Goal: Task Accomplishment & Management: Manage account settings

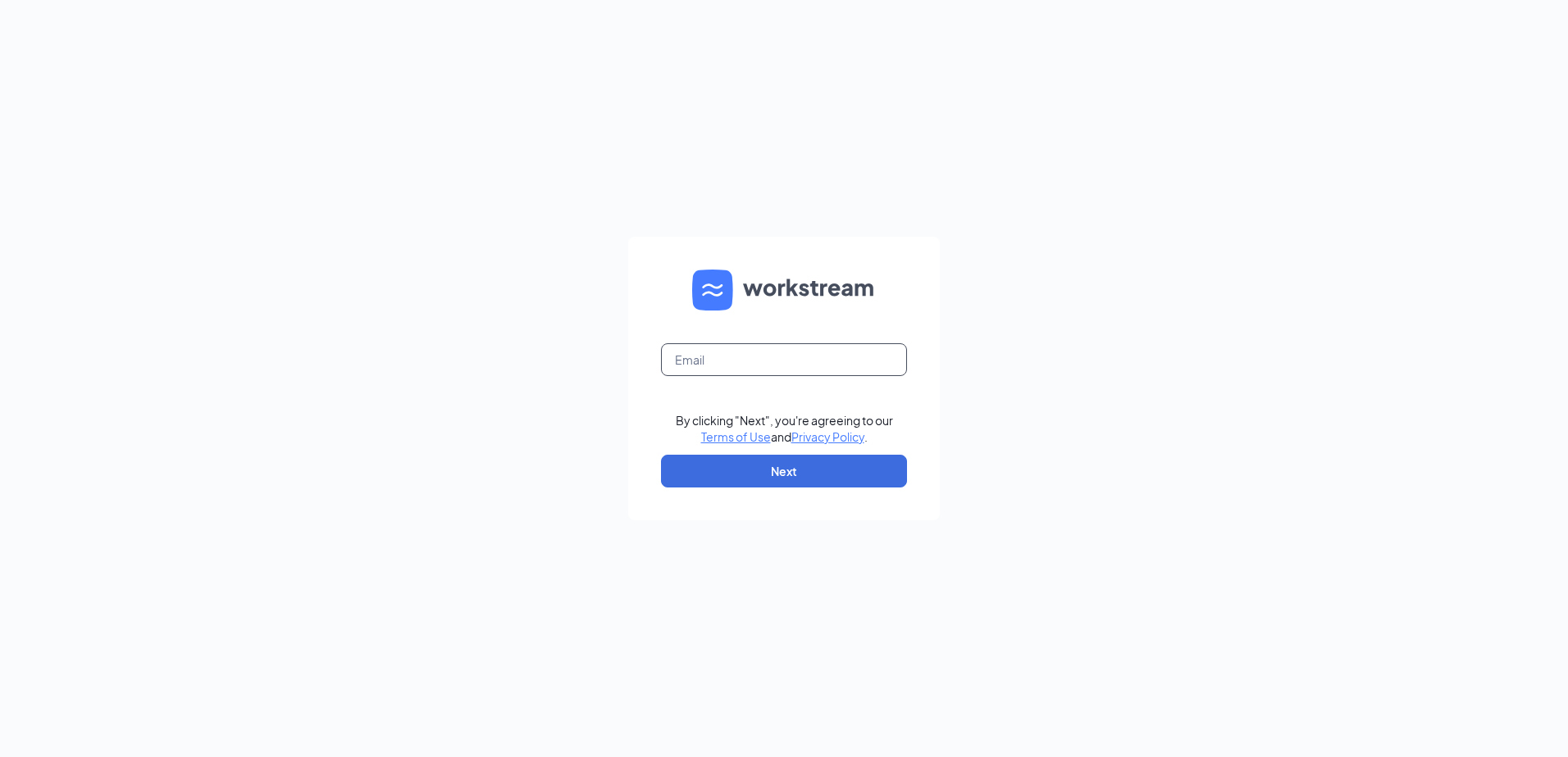
click at [845, 359] on input "text" at bounding box center [784, 360] width 246 height 33
type input "[EMAIL_ADDRESS][DOMAIN_NAME]"
click at [786, 470] on button "Next" at bounding box center [784, 471] width 246 height 33
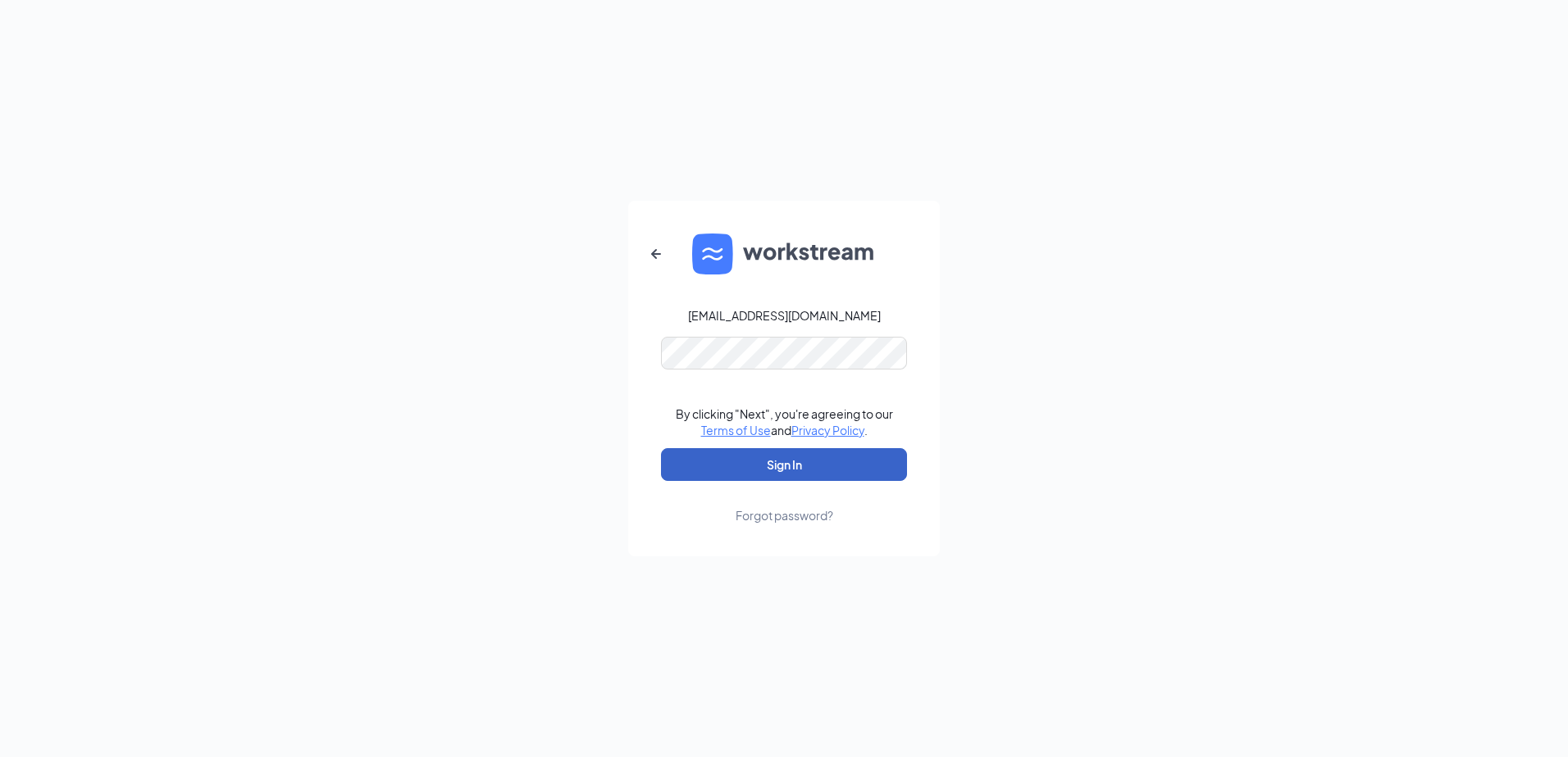
click at [757, 477] on button "Sign In" at bounding box center [784, 465] width 246 height 33
